Goal: Find specific page/section: Find specific page/section

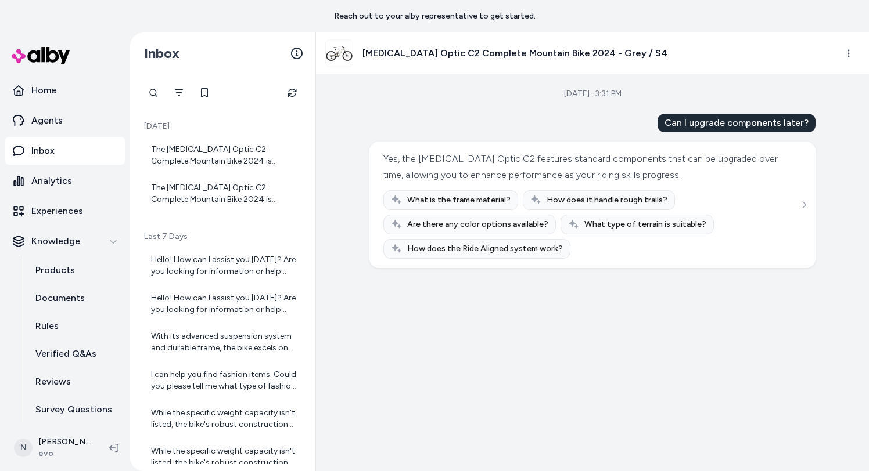
scroll to position [179, 0]
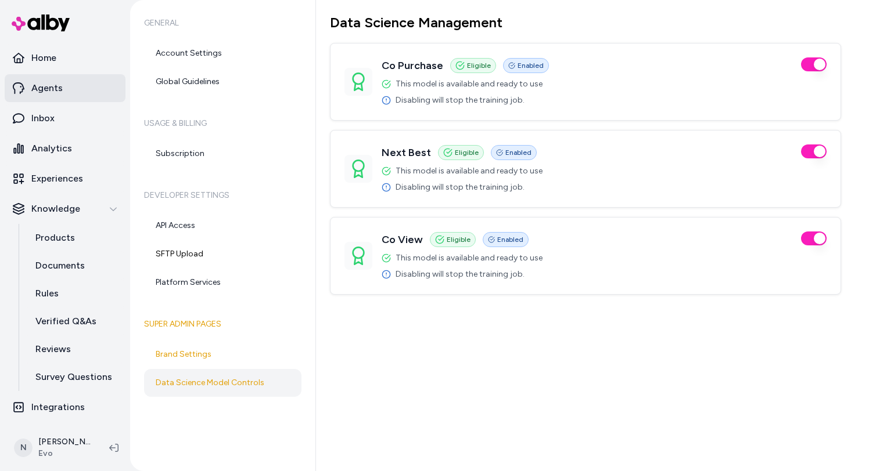
click at [72, 95] on link "Agents" at bounding box center [65, 88] width 121 height 28
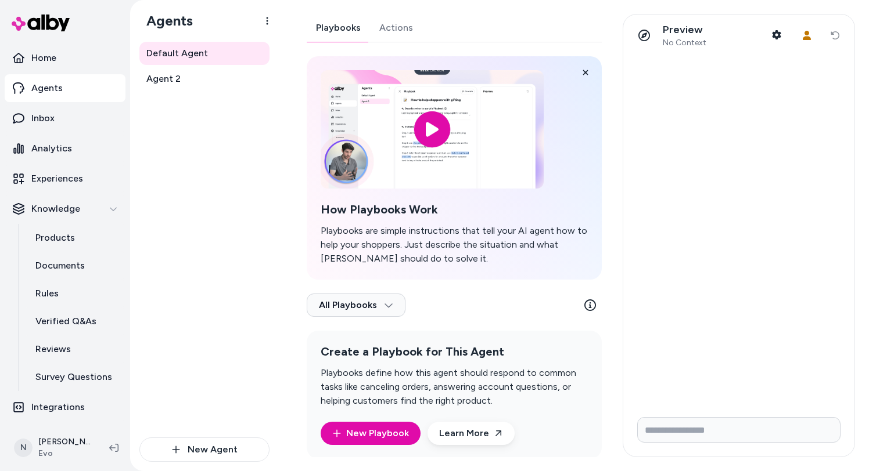
click at [384, 44] on div "Playbooks Actions How Playbooks Work Playbooks are simple instructions that tel…" at bounding box center [454, 236] width 295 height 445
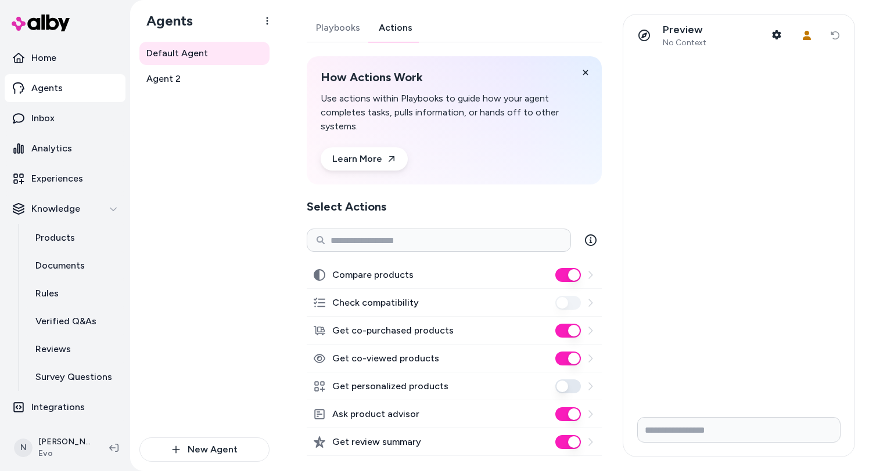
click at [394, 35] on link "Actions" at bounding box center [395, 28] width 52 height 28
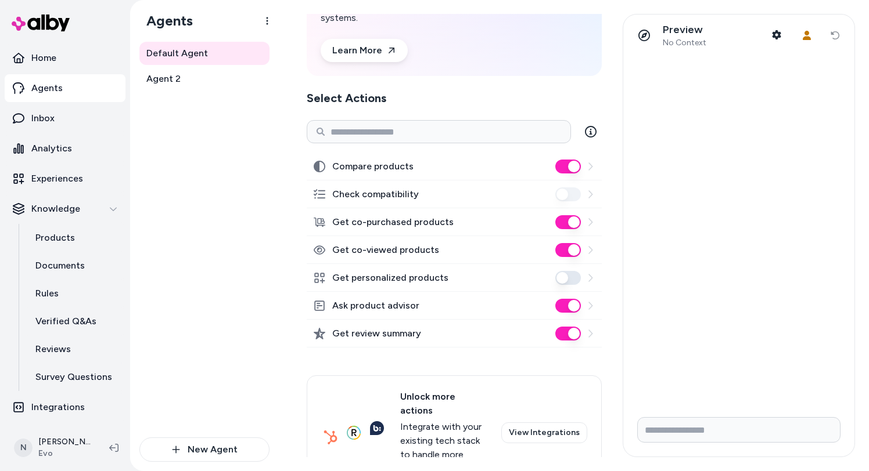
scroll to position [142, 0]
